Goal: Information Seeking & Learning: Learn about a topic

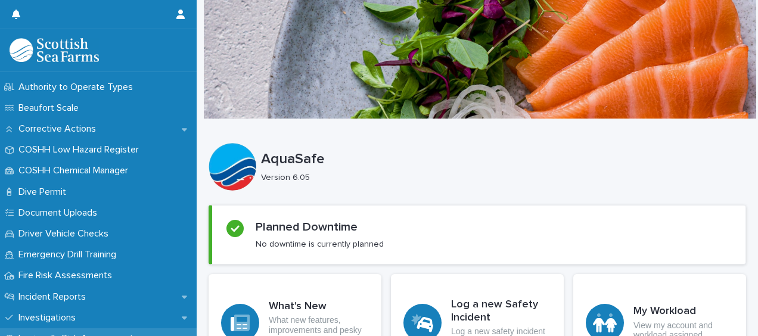
scroll to position [298, 0]
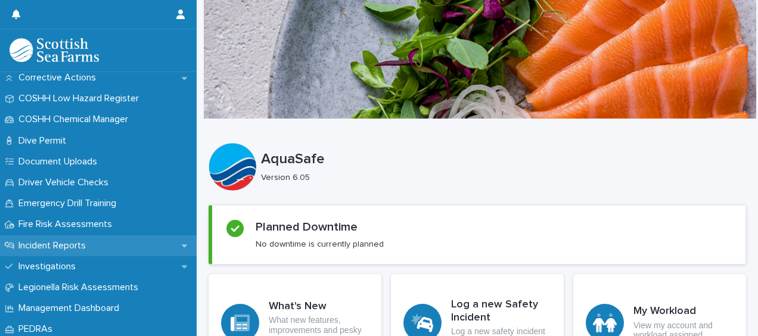
click at [68, 249] on p "Incident Reports" at bounding box center [55, 245] width 82 height 11
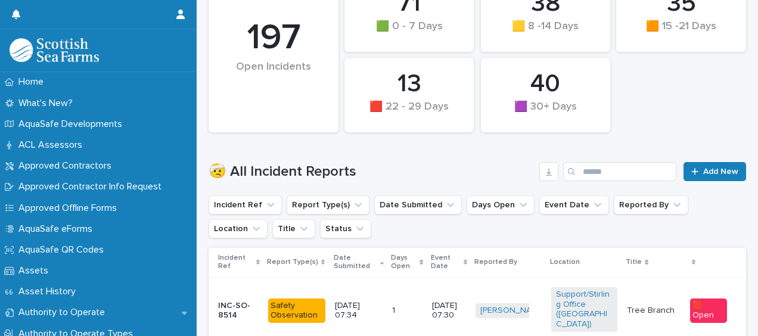
scroll to position [298, 0]
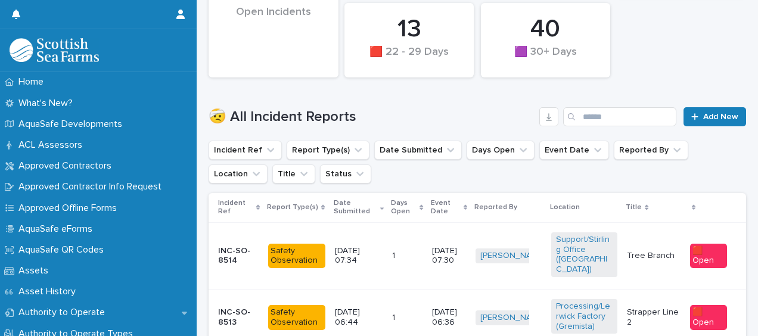
click at [648, 253] on p "Tree Branch" at bounding box center [654, 256] width 54 height 10
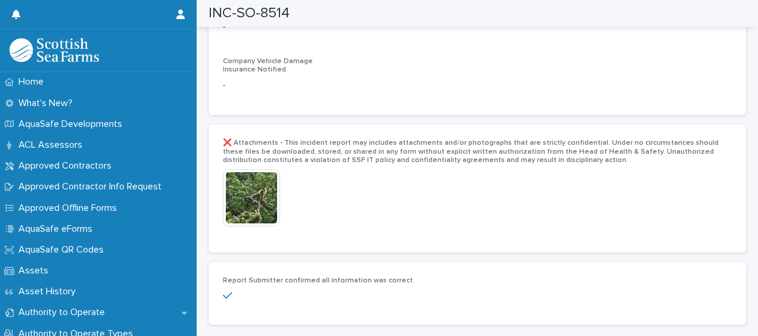
scroll to position [2443, 0]
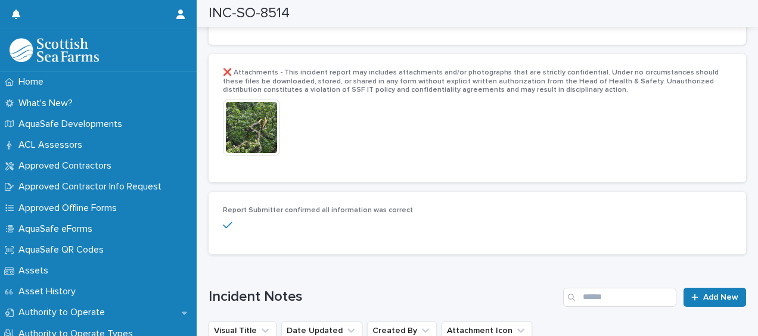
click at [249, 113] on img at bounding box center [251, 127] width 57 height 57
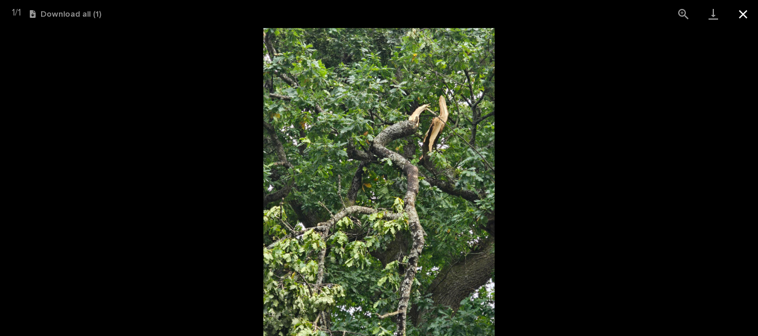
click at [745, 19] on button "Close gallery" at bounding box center [743, 14] width 30 height 28
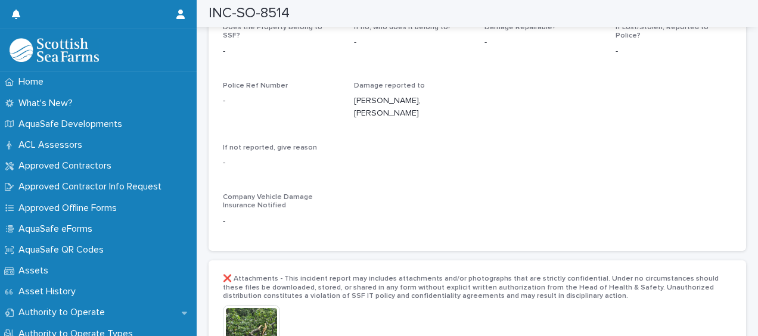
scroll to position [2145, 0]
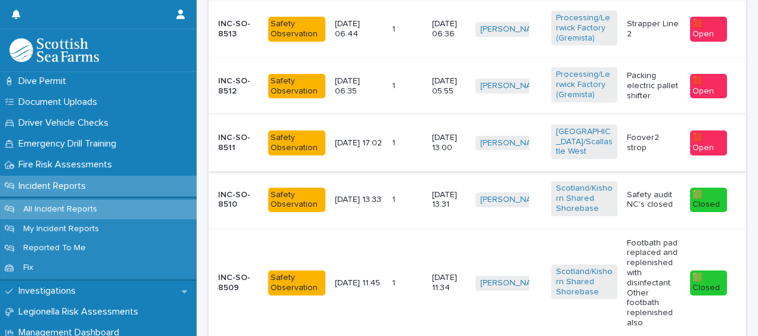
scroll to position [605, 0]
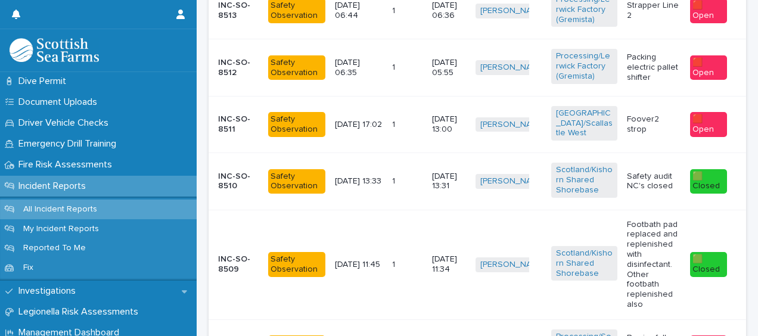
click at [642, 220] on p "Footbath pad replaced and replenished with disinfectant. Other footbath repleni…" at bounding box center [654, 265] width 54 height 90
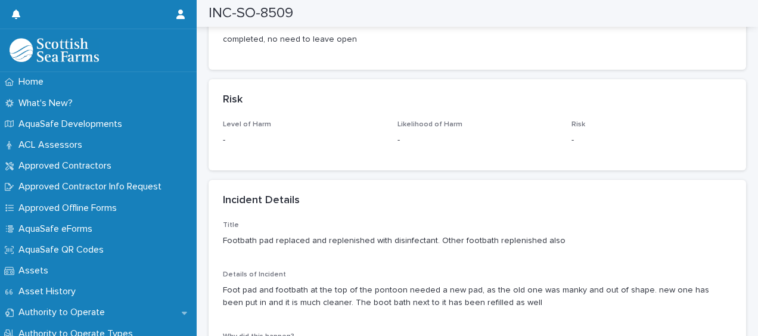
scroll to position [834, 0]
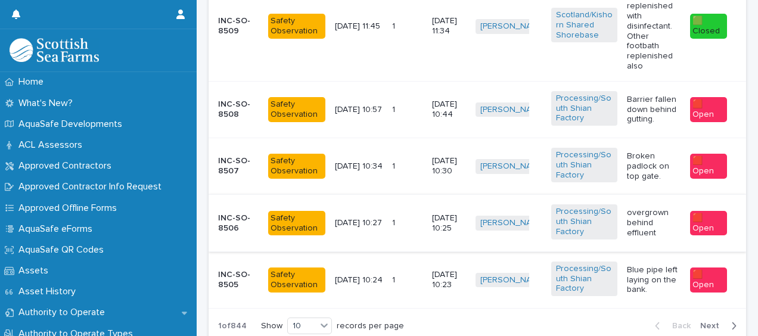
scroll to position [903, 0]
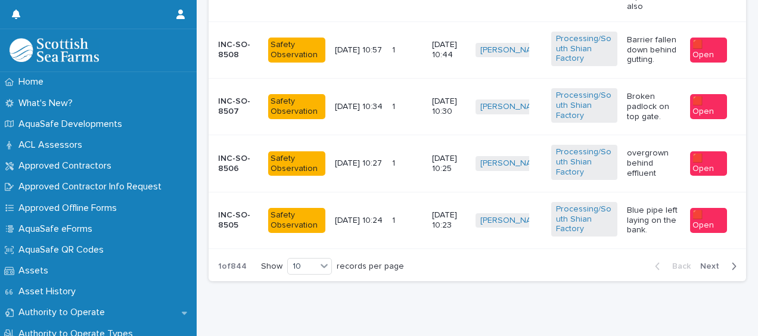
click at [702, 262] on span "Next" at bounding box center [713, 266] width 26 height 8
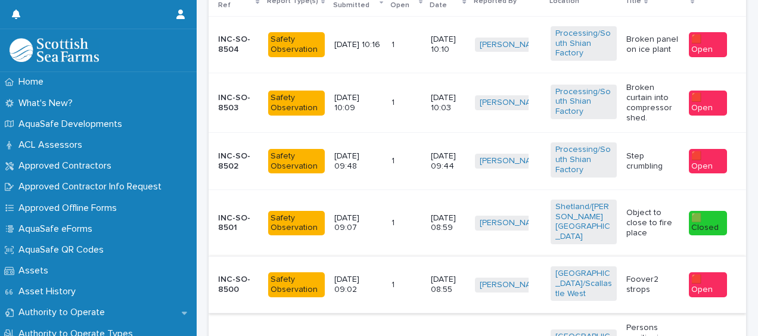
scroll to position [486, 0]
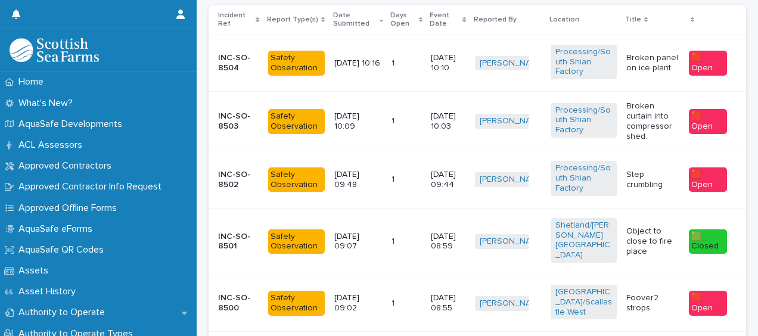
click at [640, 232] on p "Object to close to fire place" at bounding box center [652, 241] width 53 height 30
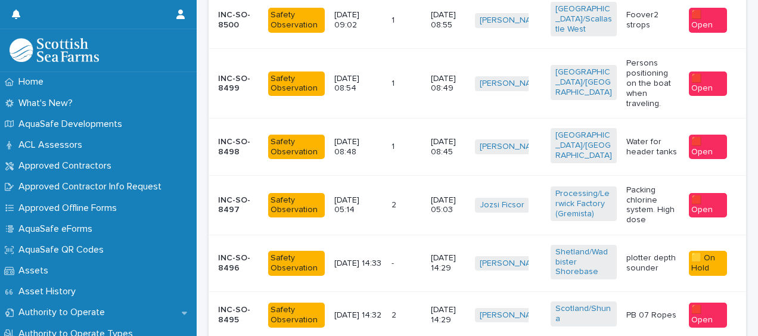
scroll to position [774, 0]
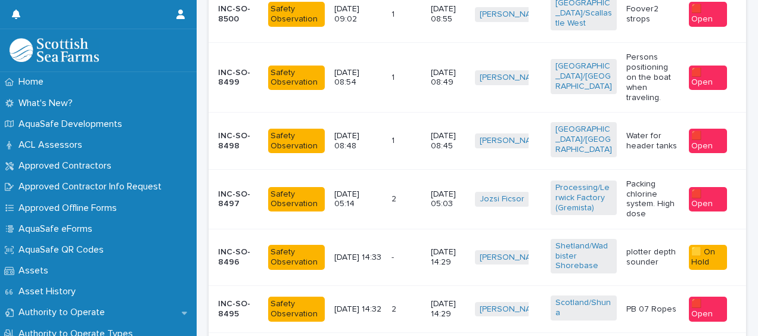
click at [645, 247] on p "plotter depth sounder" at bounding box center [652, 257] width 53 height 20
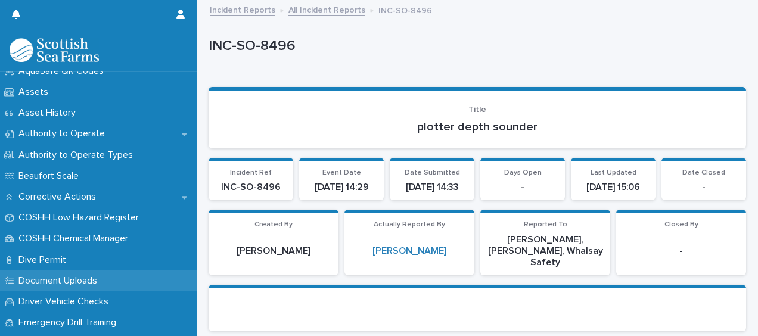
scroll to position [238, 0]
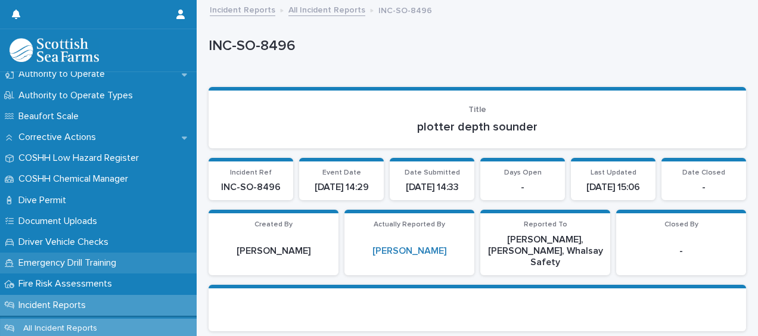
click at [64, 263] on p "Emergency Drill Training" at bounding box center [70, 262] width 112 height 11
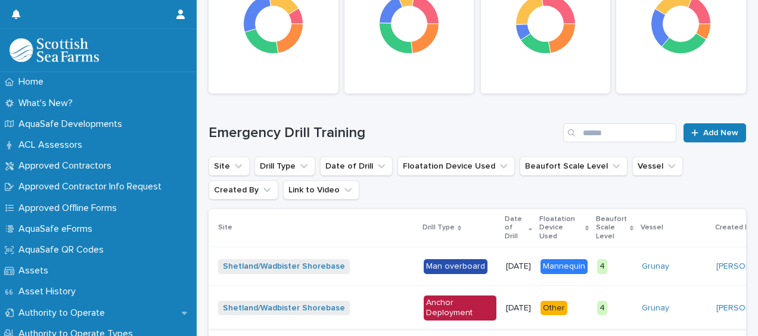
scroll to position [298, 0]
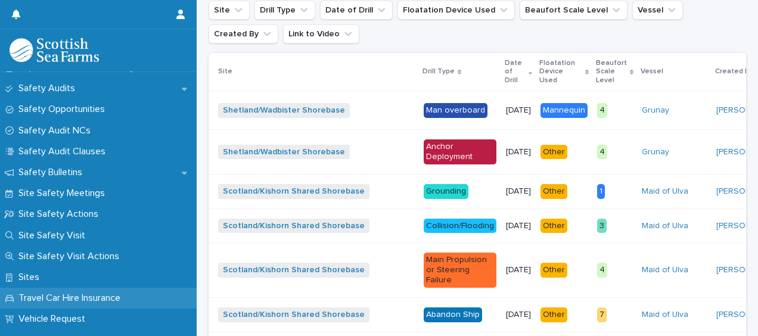
scroll to position [655, 0]
